Goal: Go to known website: Access a specific website the user already knows

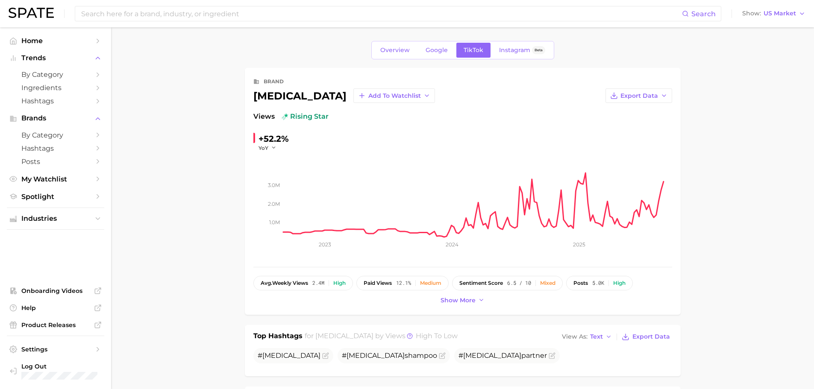
click at [42, 12] on img at bounding box center [31, 13] width 45 height 10
